Goal: Find specific page/section: Find specific page/section

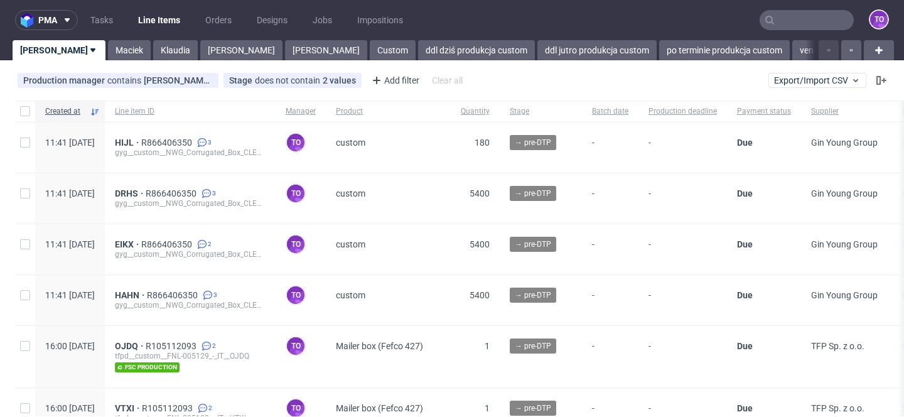
click at [774, 12] on input "text" at bounding box center [807, 20] width 94 height 20
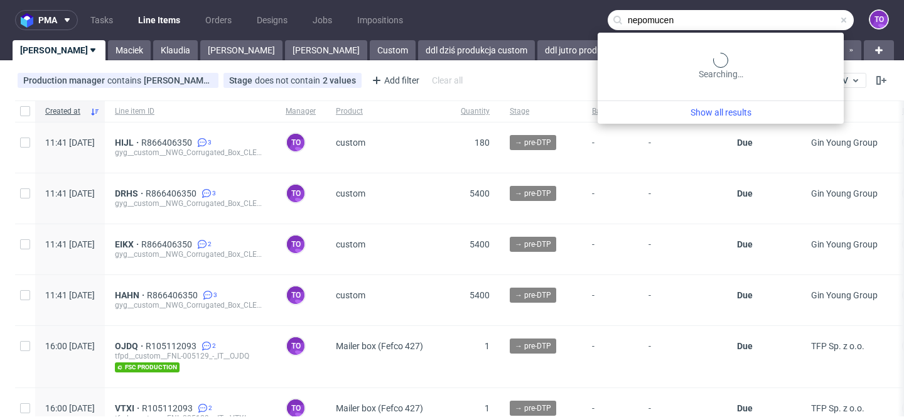
type input "nepomucen"
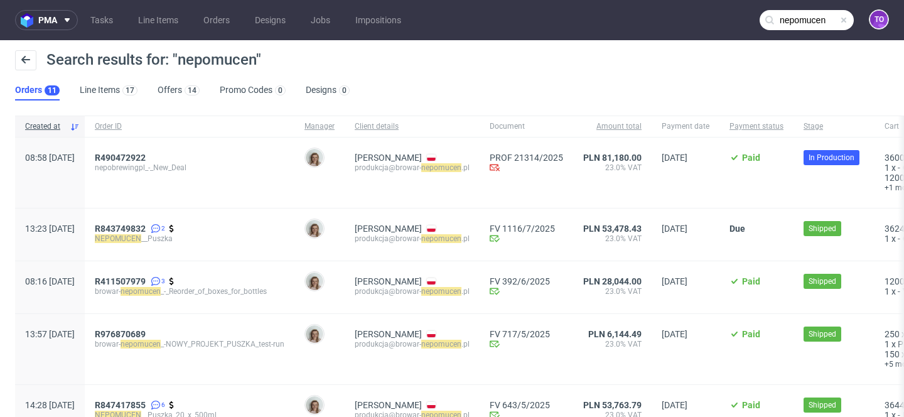
scroll to position [31, 0]
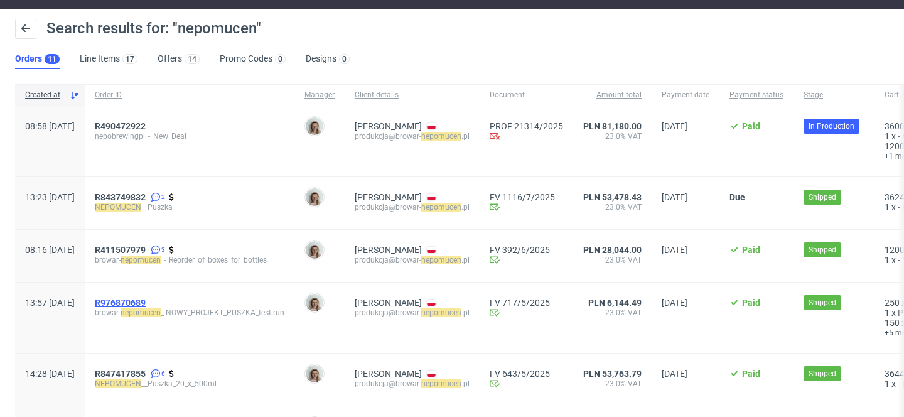
click at [146, 301] on span "R976870689" at bounding box center [120, 303] width 51 height 10
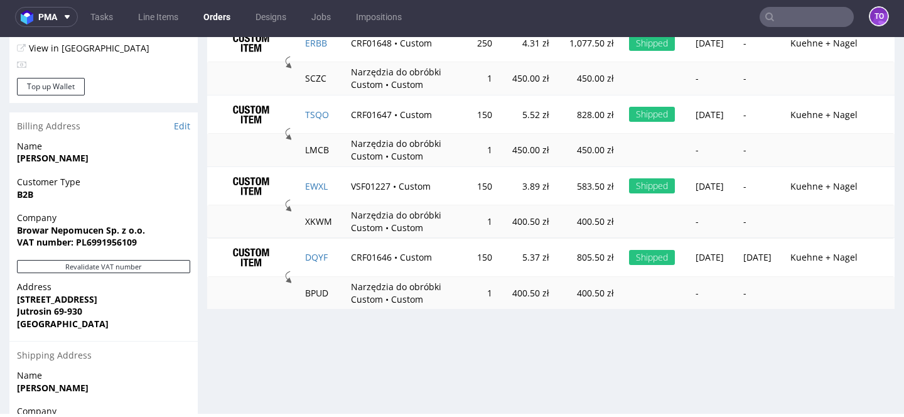
scroll to position [683, 0]
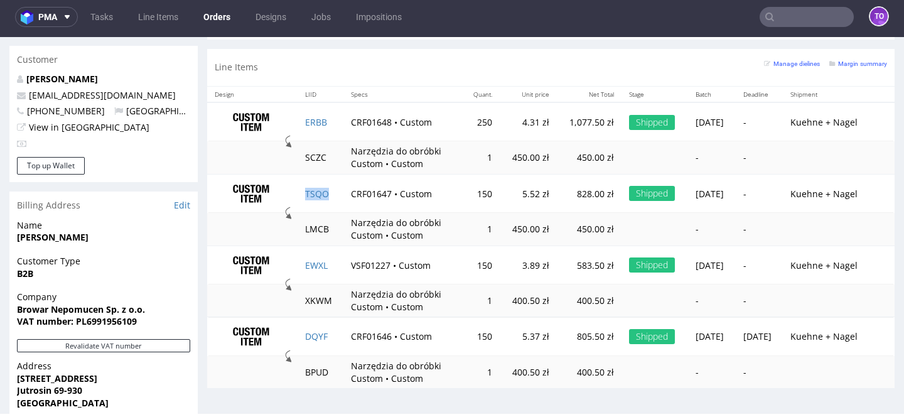
click at [312, 186] on td "TSQO" at bounding box center [321, 193] width 46 height 39
click at [312, 187] on td "TSQO" at bounding box center [321, 193] width 46 height 39
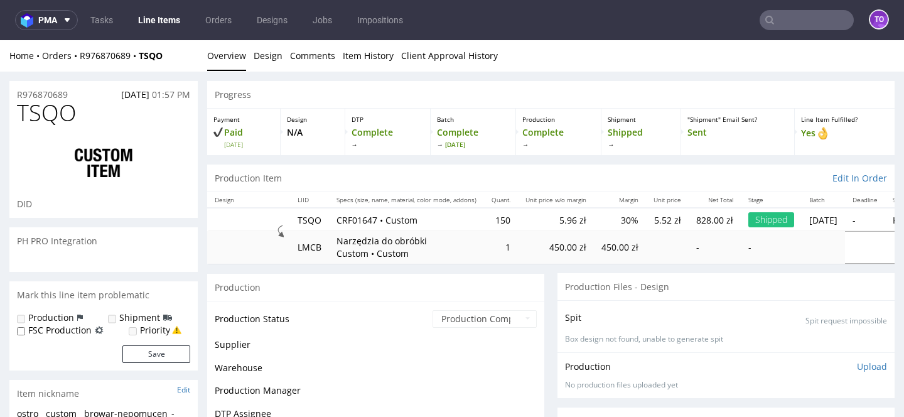
scroll to position [200, 0]
